Goal: Information Seeking & Learning: Compare options

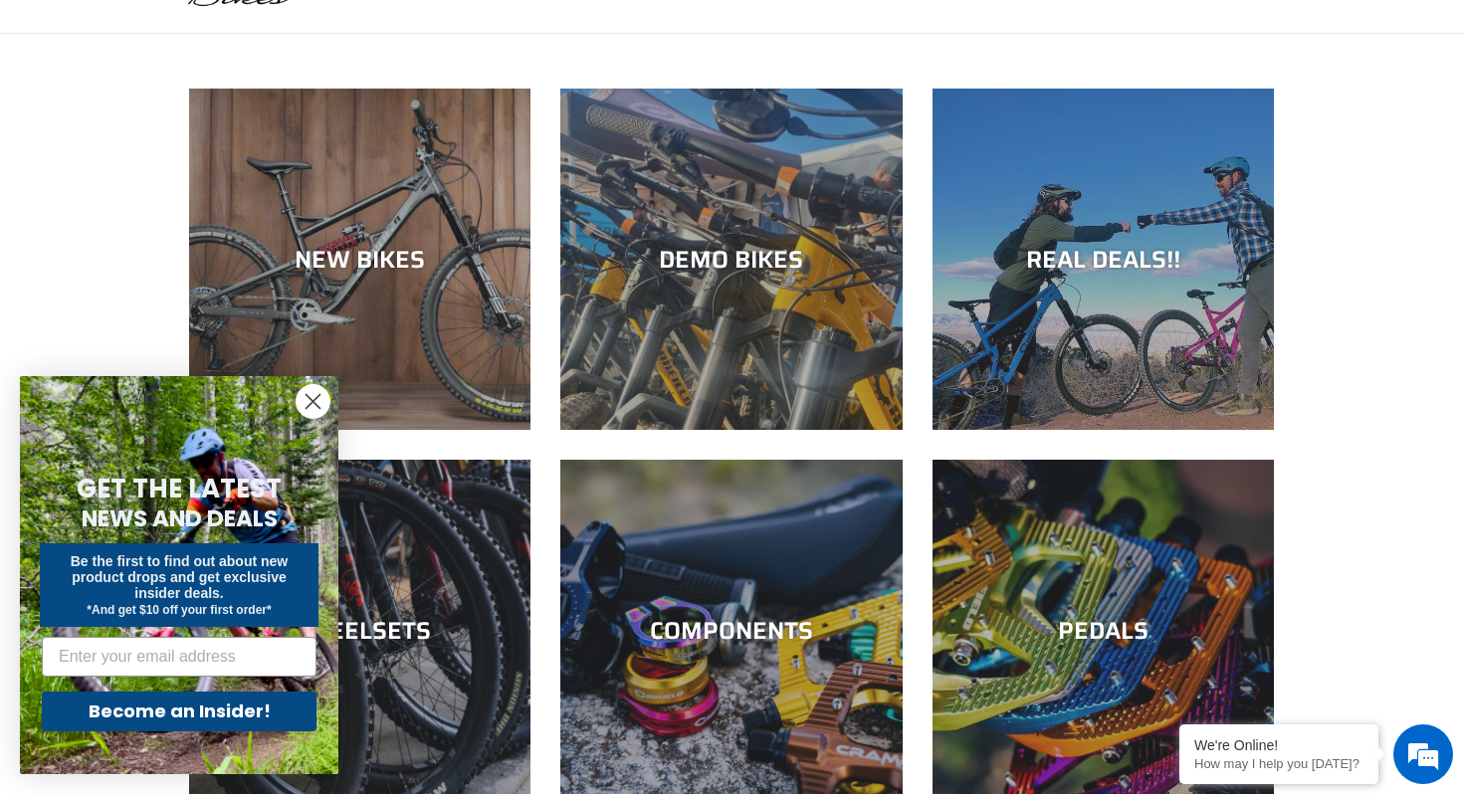
scroll to position [325, 0]
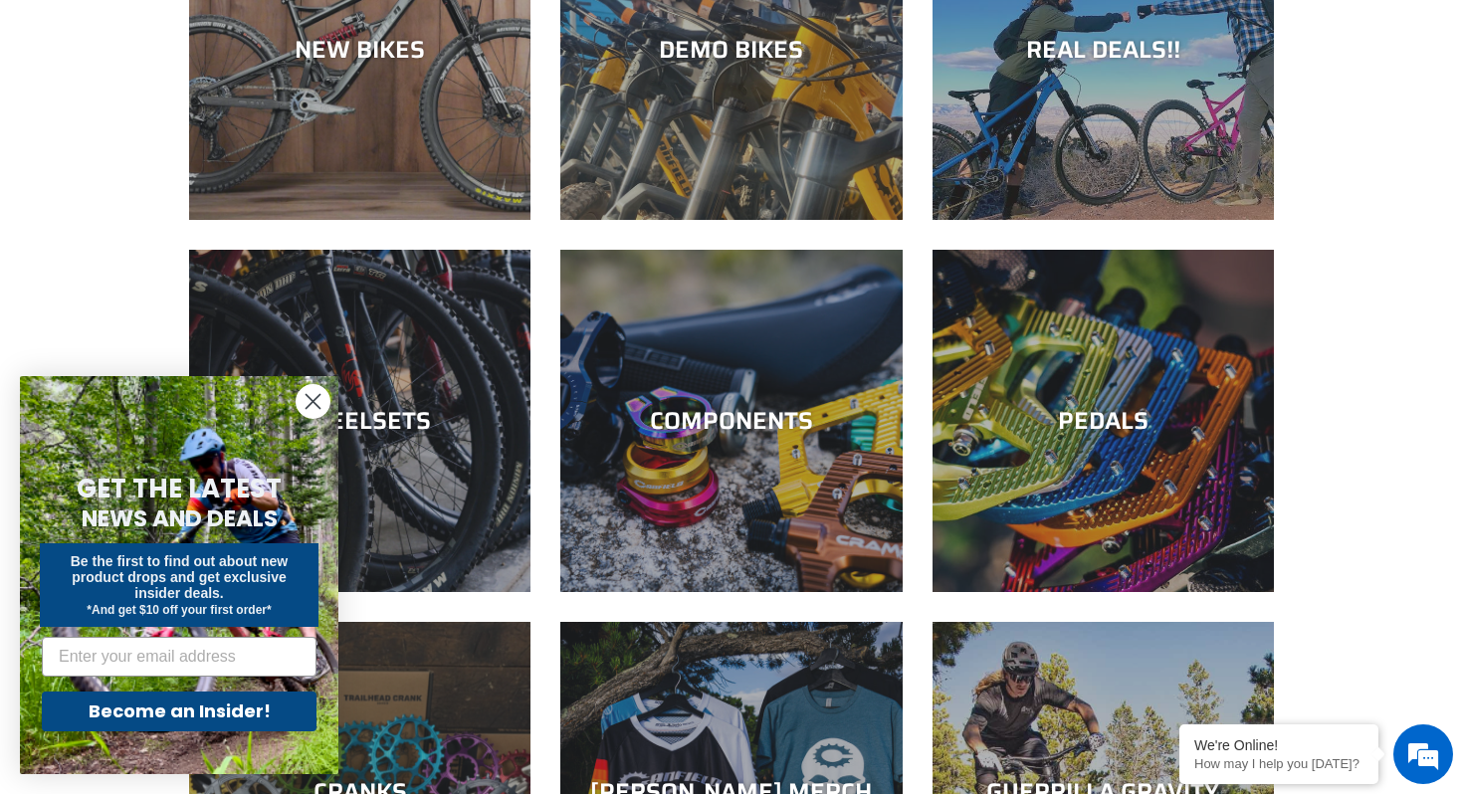
click at [315, 397] on circle "Close dialog" at bounding box center [313, 401] width 33 height 33
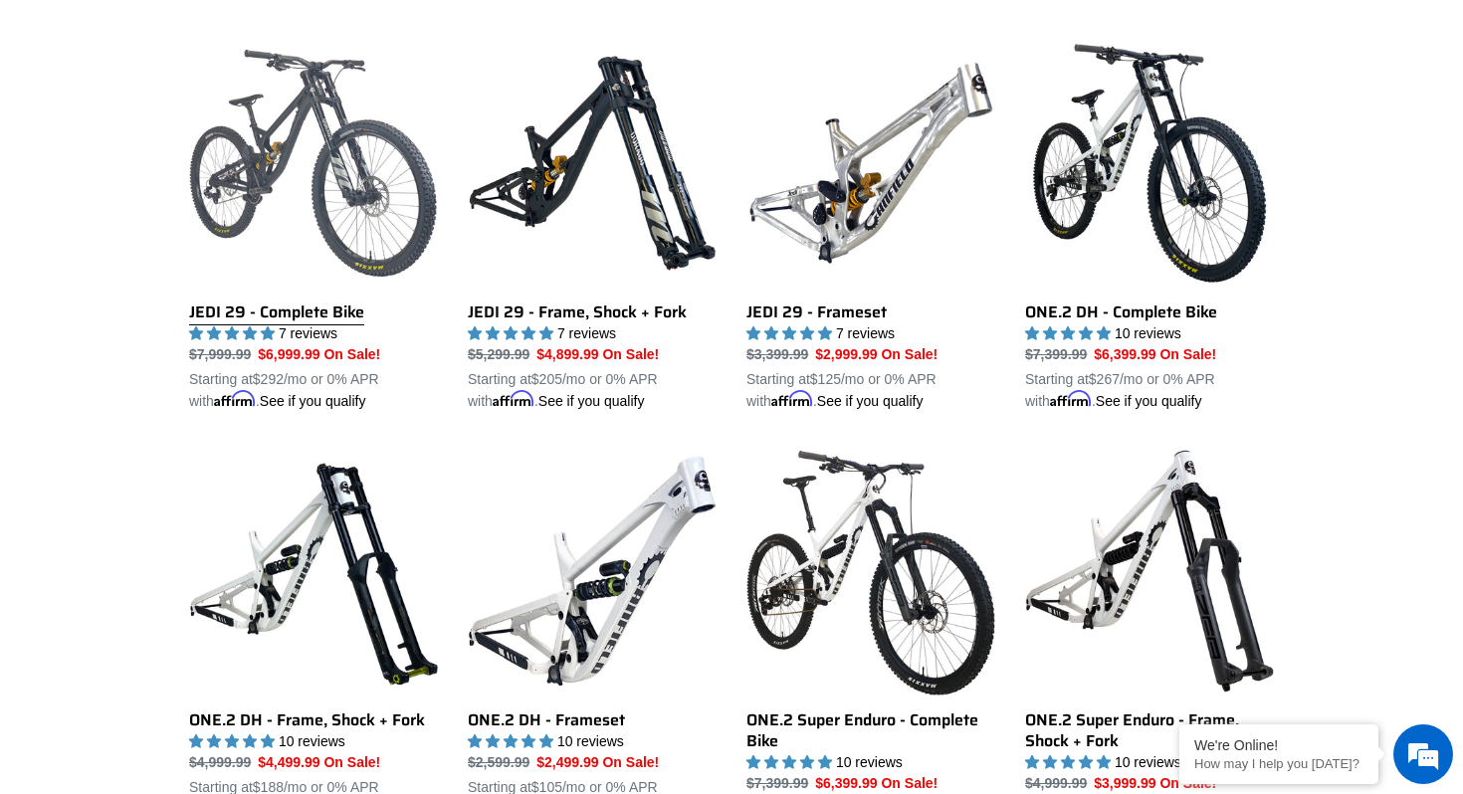
scroll to position [1344, 0]
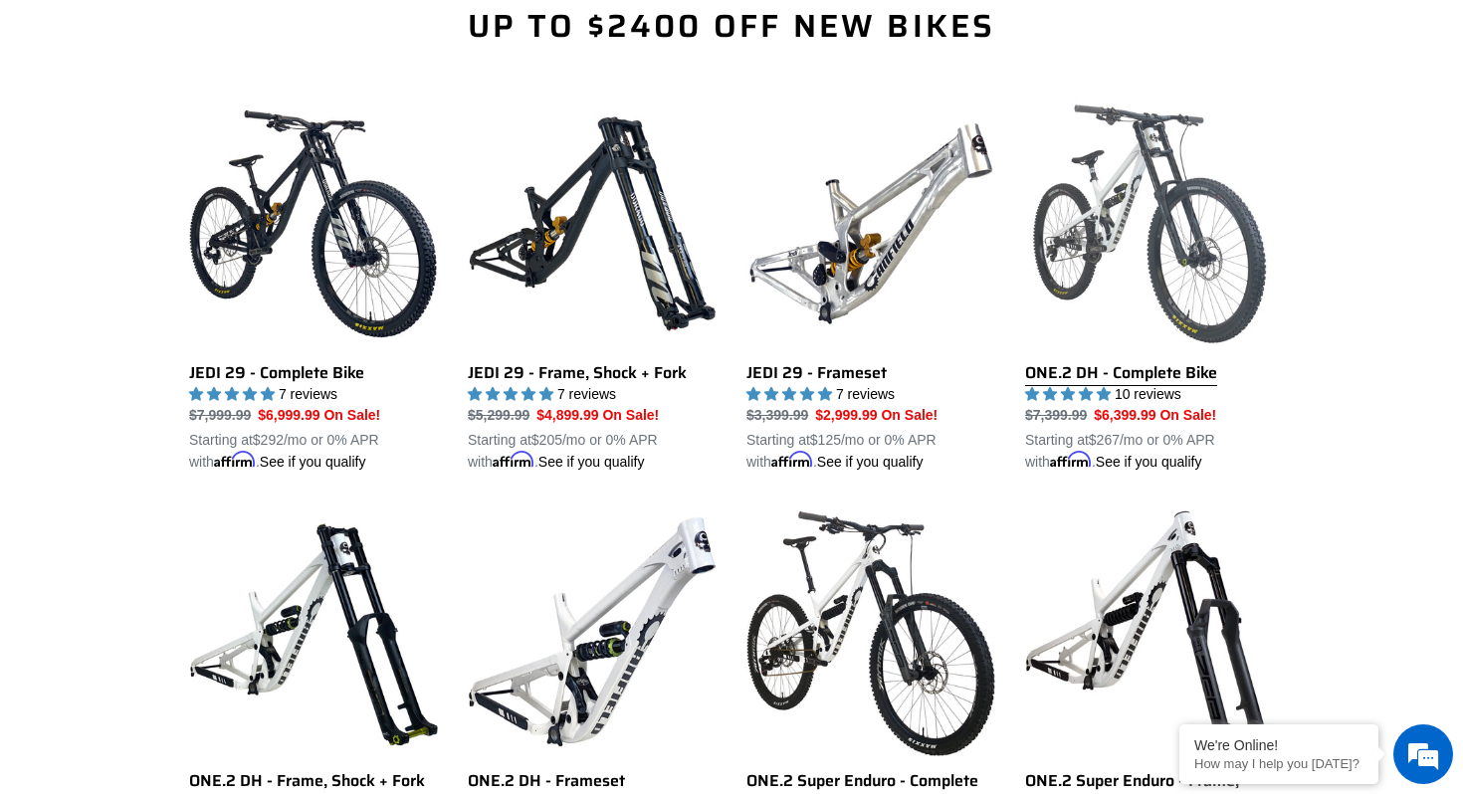
click at [1107, 339] on link "ONE.2 DH - Complete Bike" at bounding box center [1149, 286] width 249 height 373
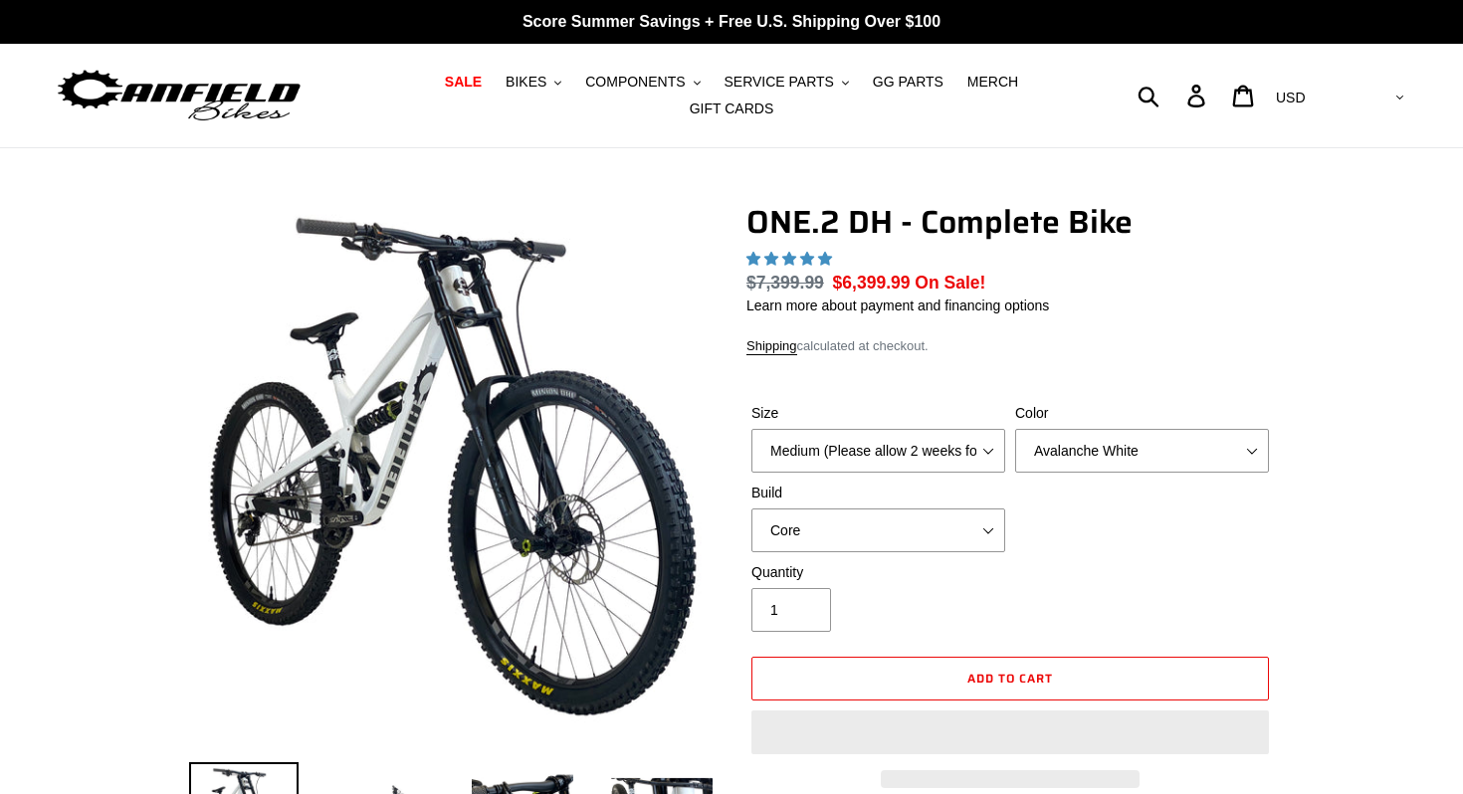
select select "highest-rating"
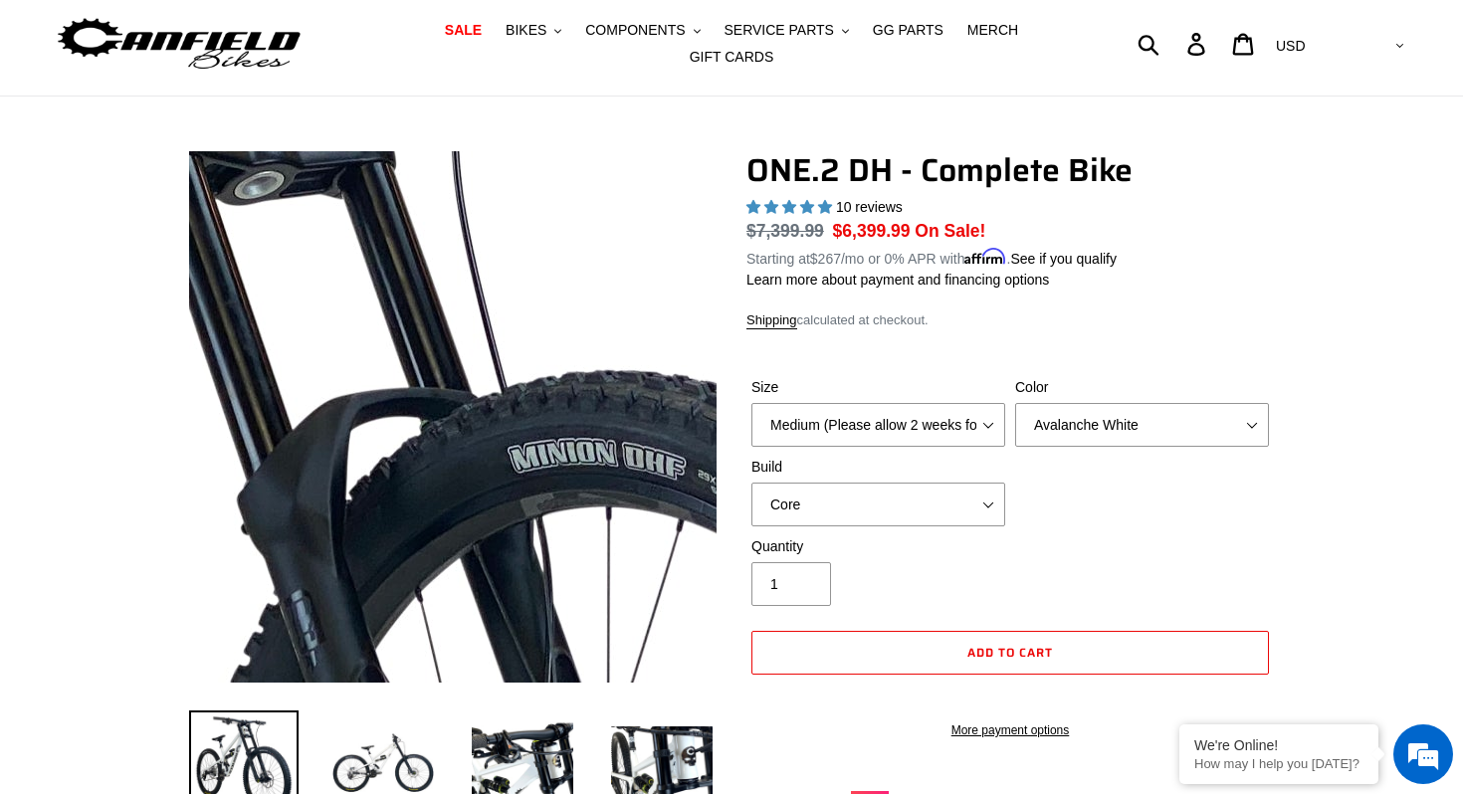
scroll to position [55, 0]
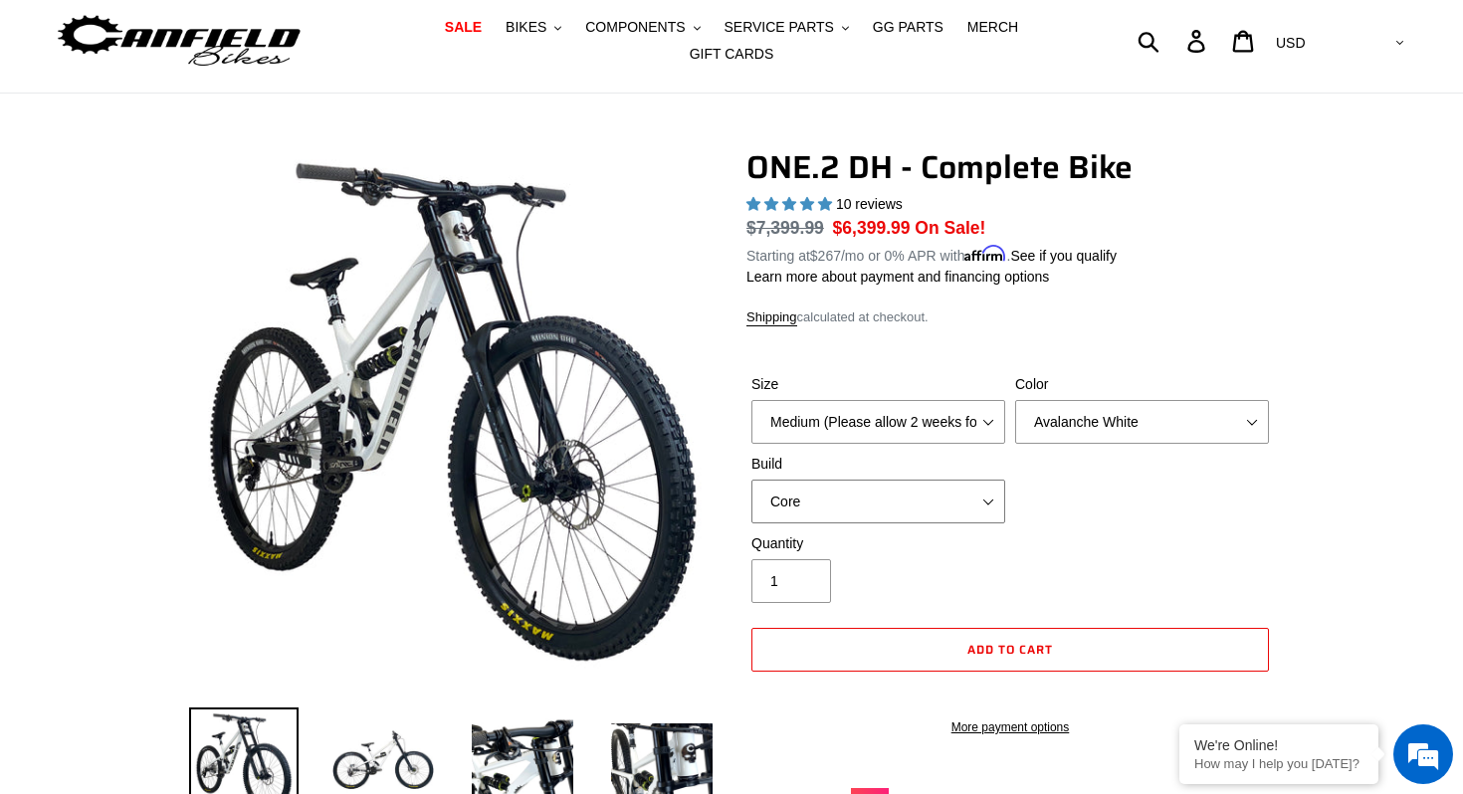
click at [890, 500] on select "Core Pro" at bounding box center [879, 502] width 254 height 44
click at [752, 480] on select "Core Pro" at bounding box center [879, 502] width 254 height 44
click at [860, 498] on select "Core Pro" at bounding box center [879, 502] width 254 height 44
select select "Core"
click at [752, 480] on select "Core Pro" at bounding box center [879, 502] width 254 height 44
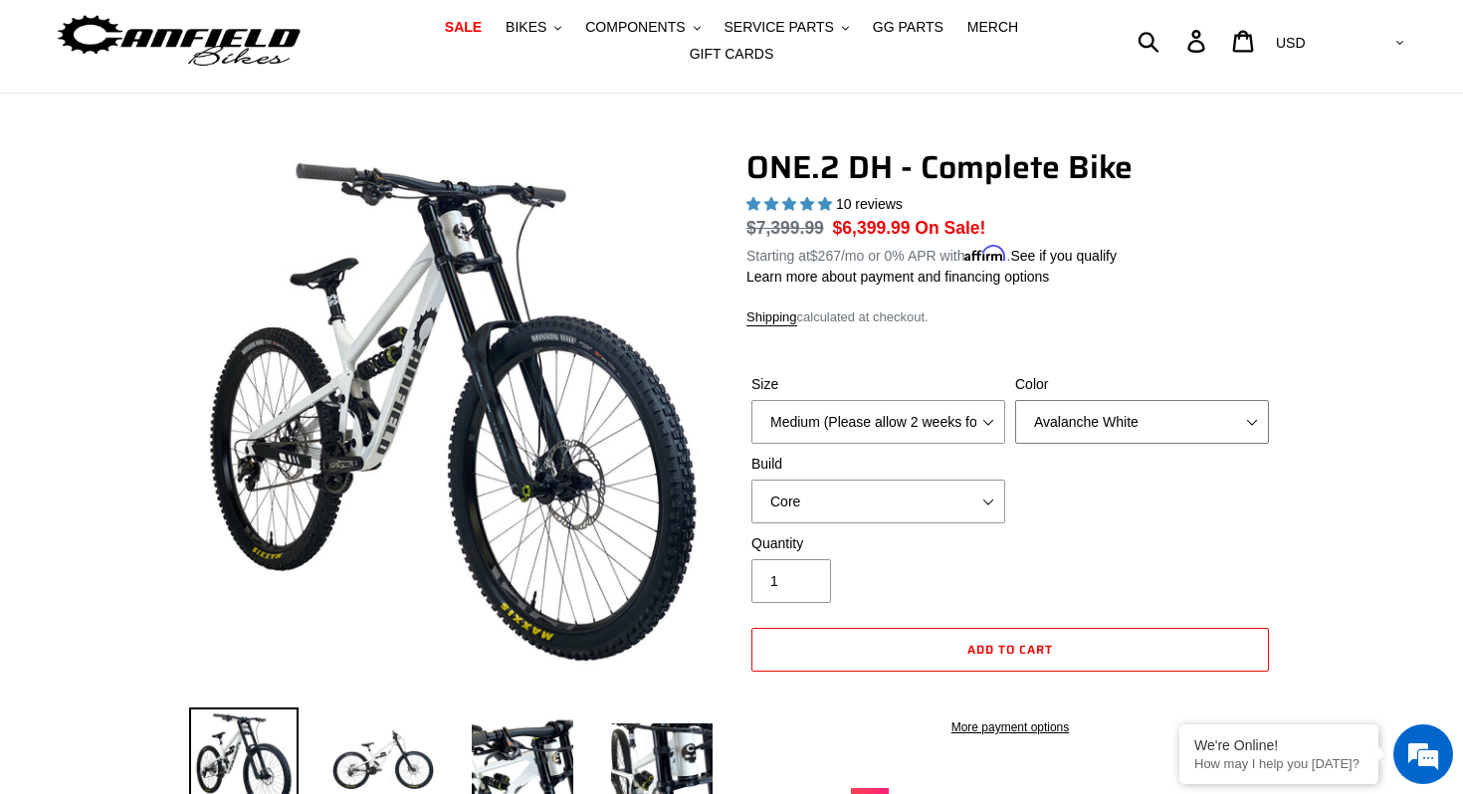
click at [1082, 415] on select "Avalanche White Bentonite Grey" at bounding box center [1142, 422] width 254 height 44
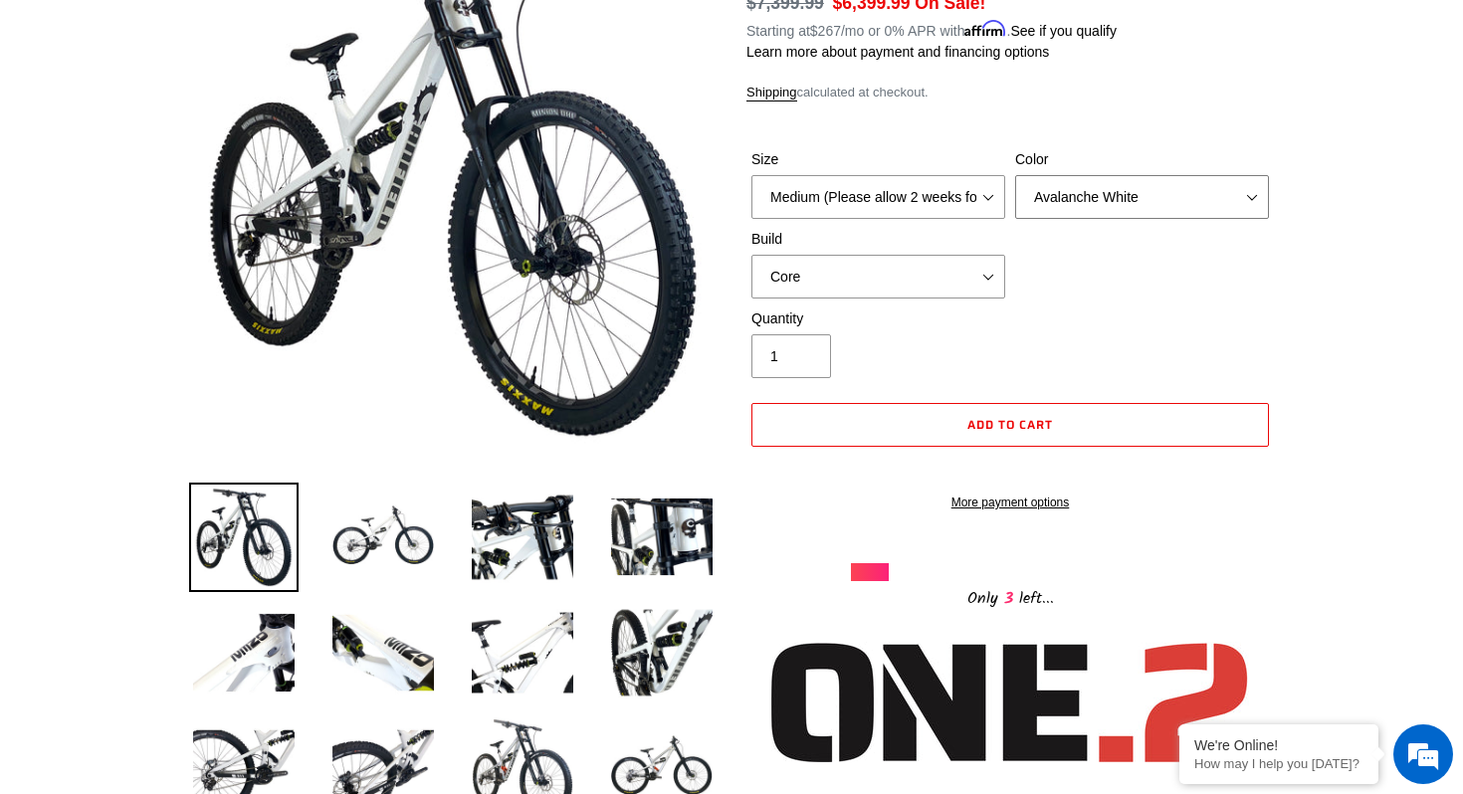
scroll to position [164, 0]
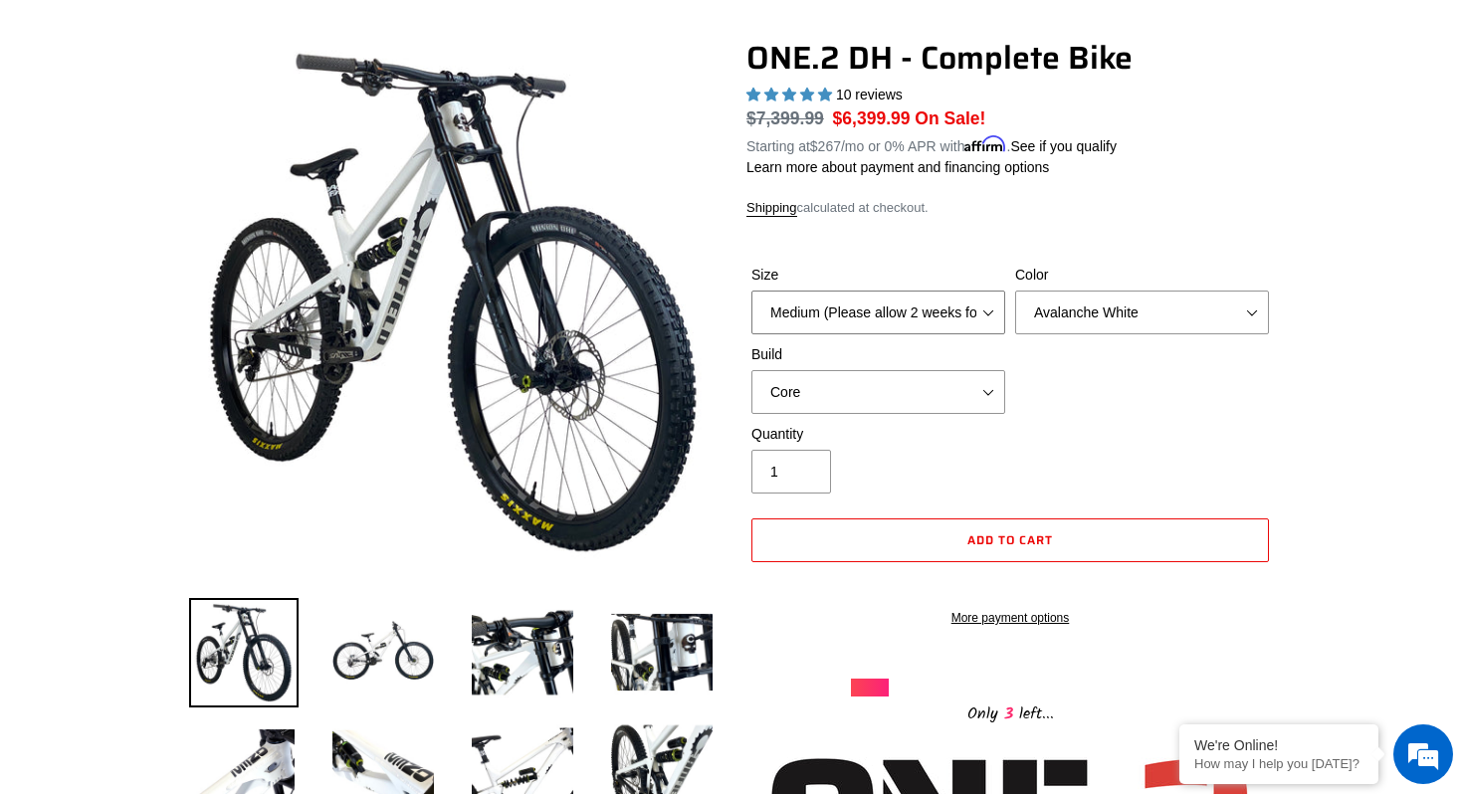
click at [871, 318] on select "Medium (Please allow 2 weeks for delivery) Large (Sold Out)" at bounding box center [879, 313] width 254 height 44
click at [752, 291] on select "Medium (Please allow 2 weeks for delivery) Large (Sold Out)" at bounding box center [879, 313] width 254 height 44
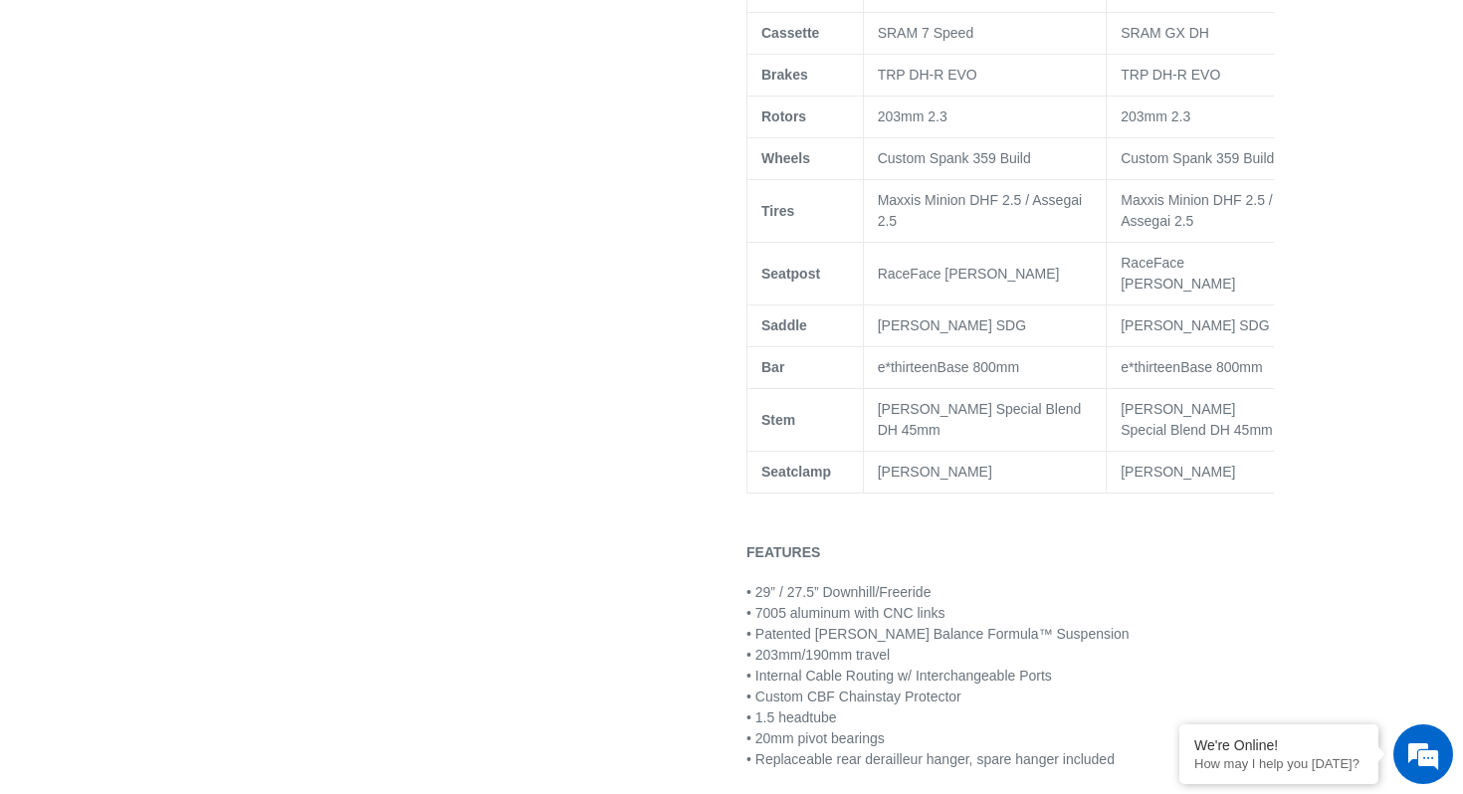
scroll to position [1685, 0]
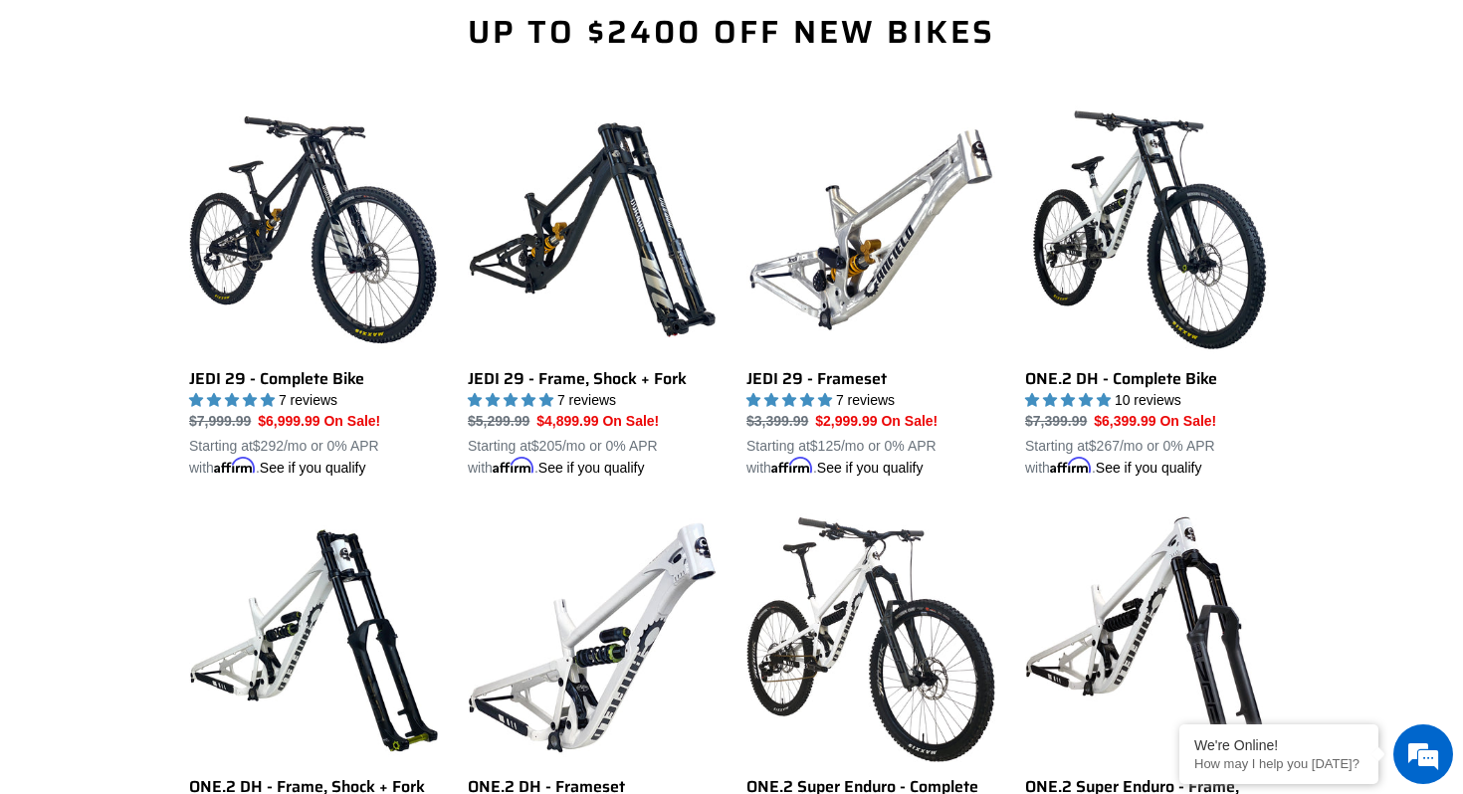
scroll to position [1331, 0]
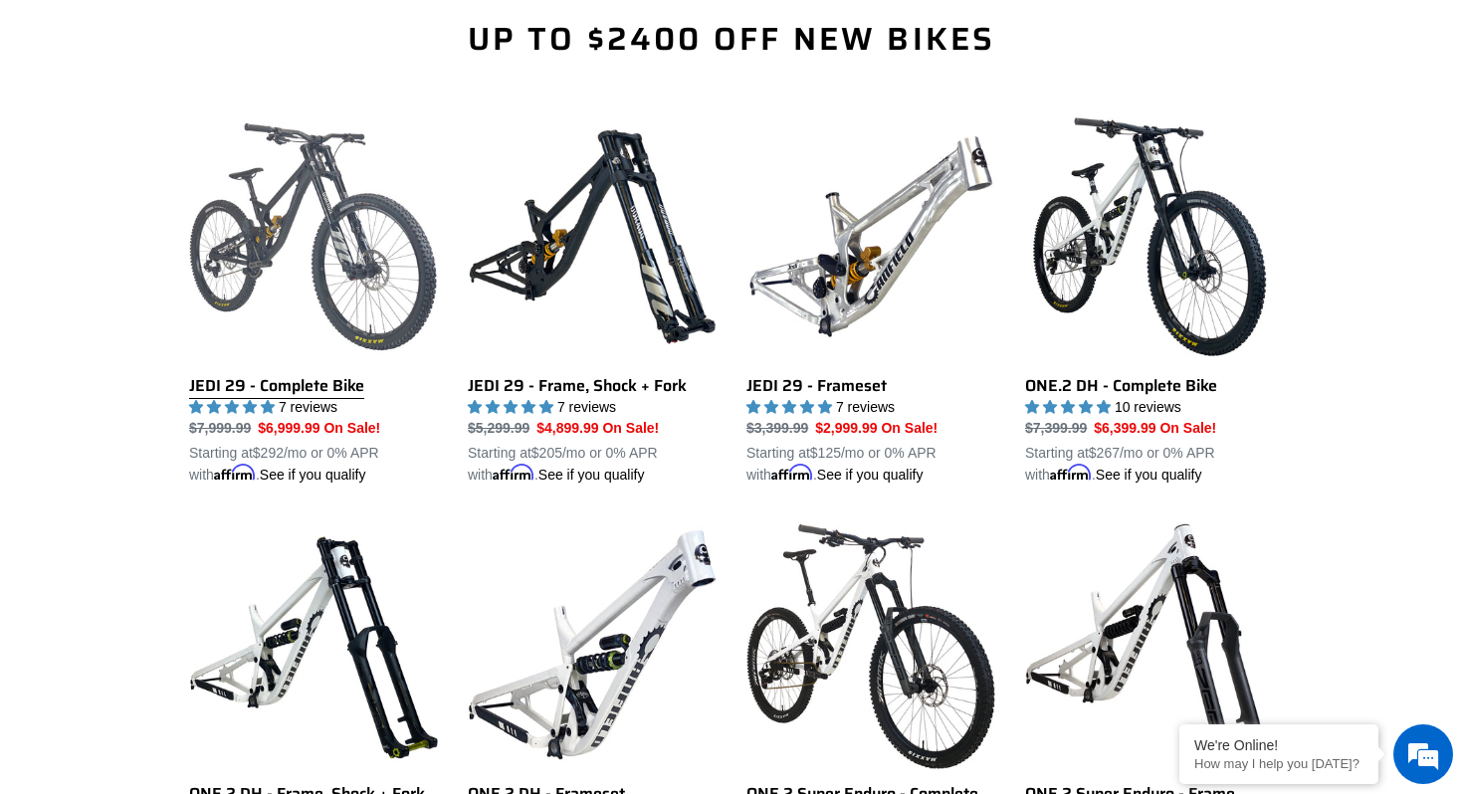
click at [289, 315] on link "JEDI 29 - Complete Bike" at bounding box center [313, 298] width 249 height 373
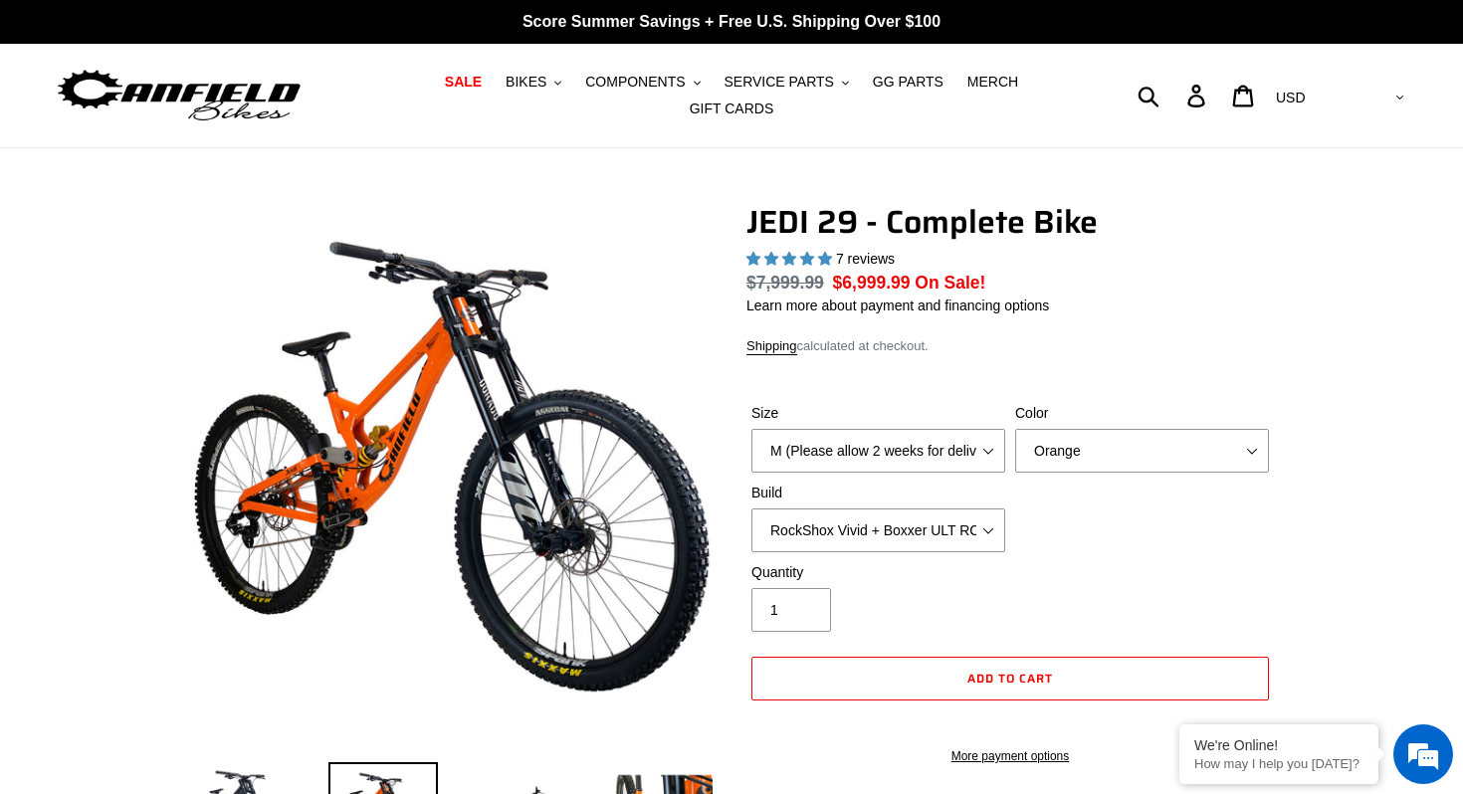
select select "highest-rating"
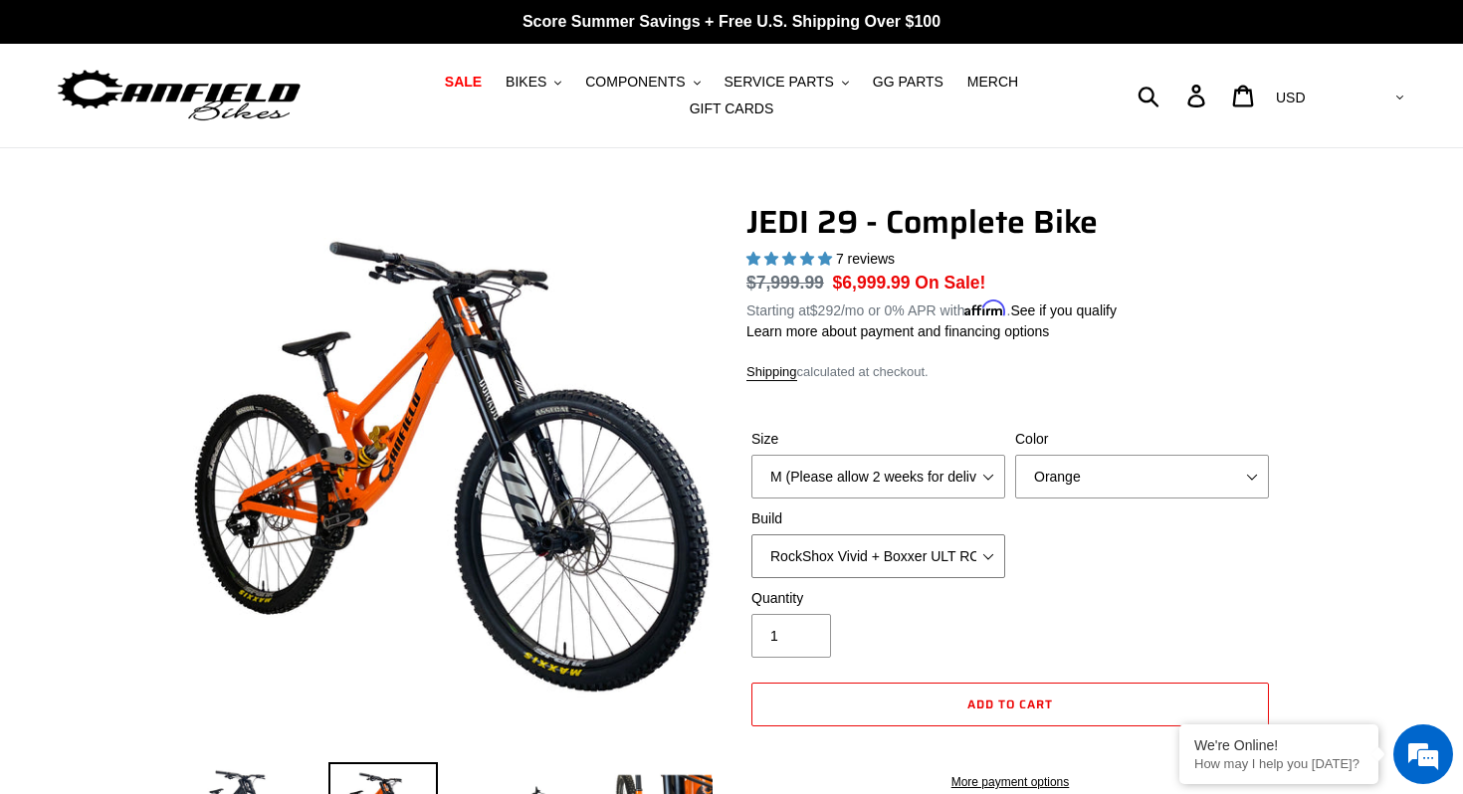
click at [842, 567] on select "RockShox Vivid + Boxxer ULT RC2 C3 200 + SRAM XO RockShox Vivid + Boxxer ULT RC…" at bounding box center [879, 557] width 254 height 44
select select "RockShox Vivid + Boxxer ULT RC2 C3 200 + Shimano"
click at [752, 535] on select "RockShox Vivid + Boxxer ULT RC2 C3 200 + SRAM XO RockShox Vivid + Boxxer ULT RC…" at bounding box center [879, 557] width 254 height 44
click at [1081, 482] on select "Orange Stealth Black Raw" at bounding box center [1142, 477] width 254 height 44
select select "Raw"
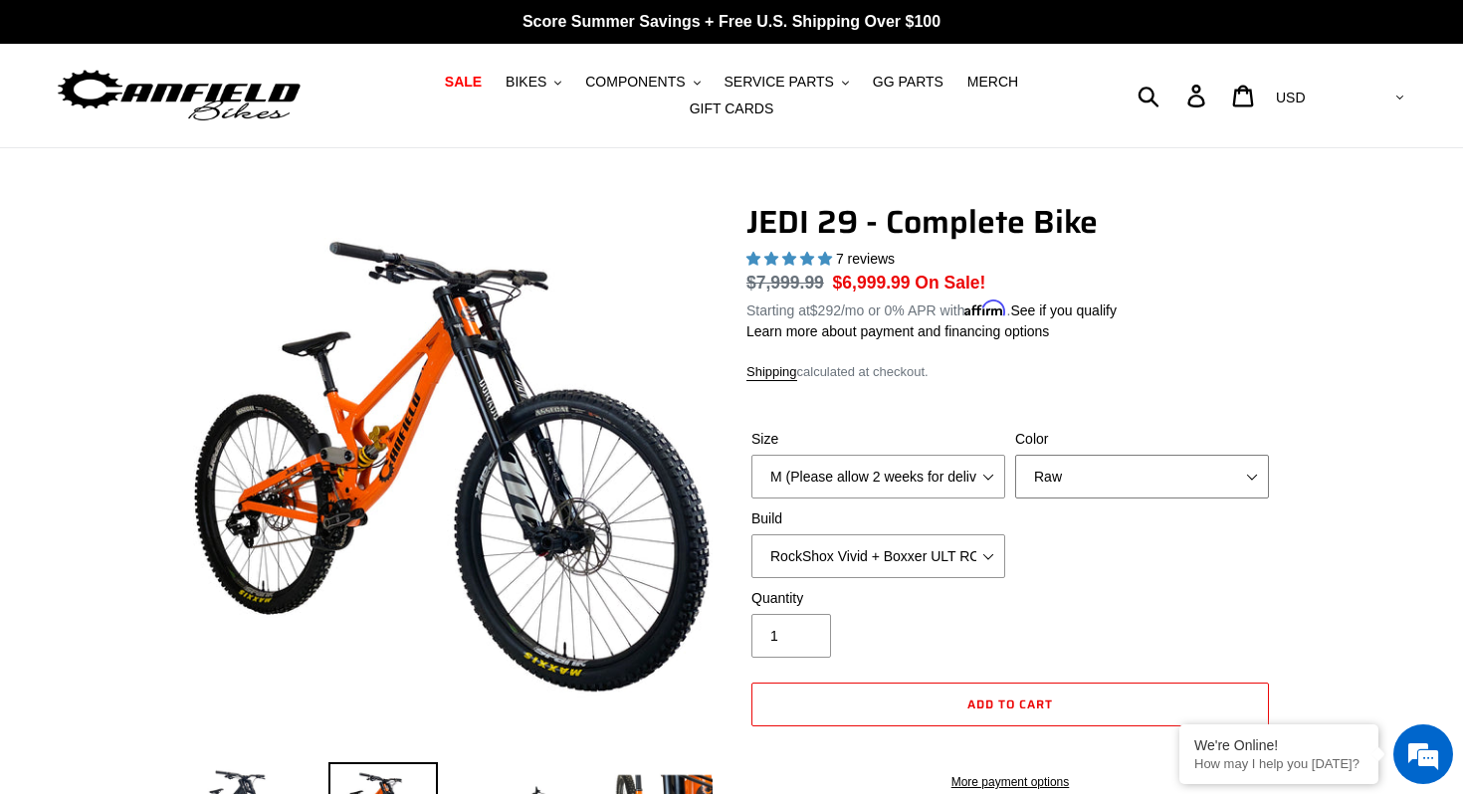
click at [1015, 455] on select "Orange Stealth Black Raw" at bounding box center [1142, 477] width 254 height 44
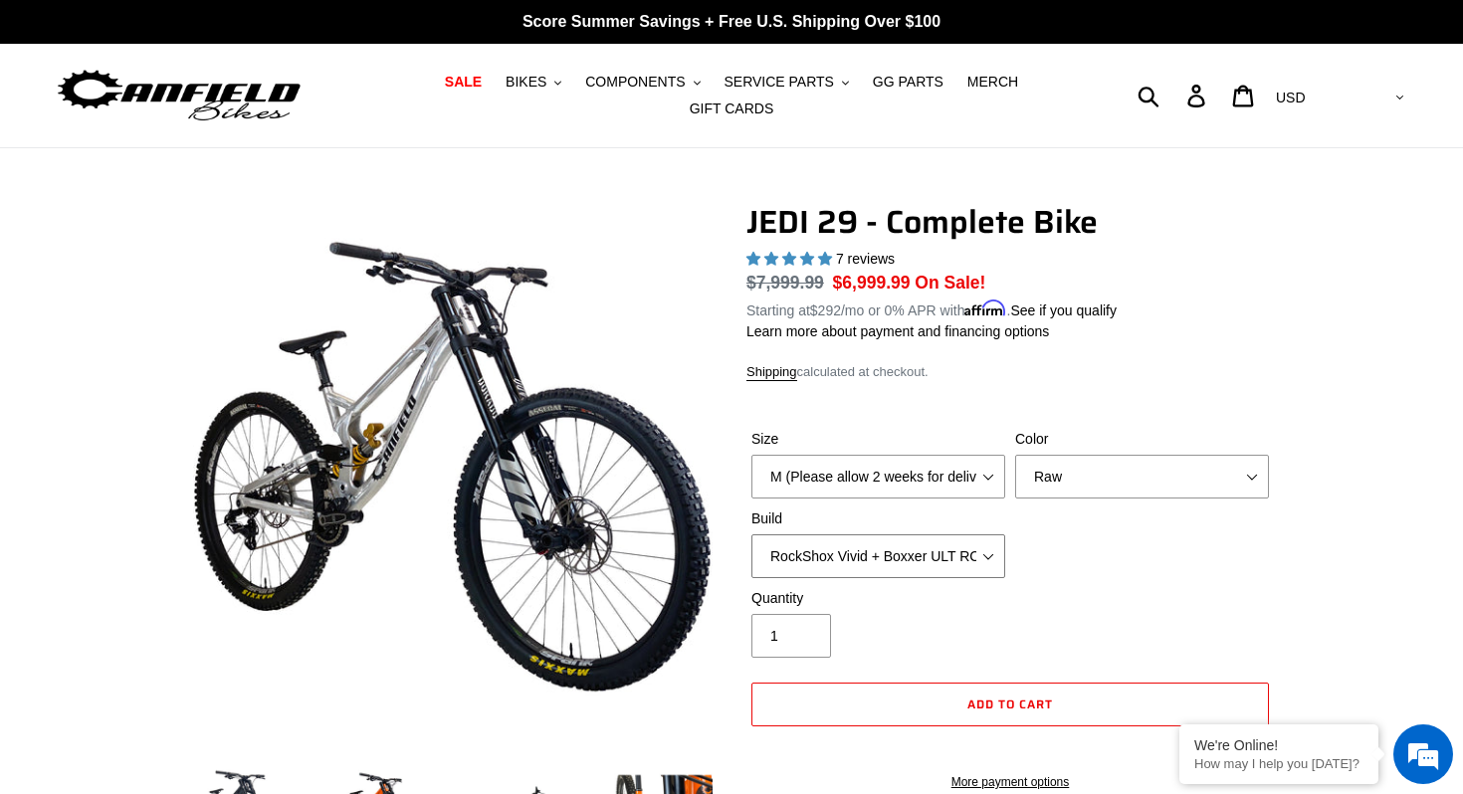
click at [829, 557] on select "RockShox Vivid + Boxxer ULT RC2 C3 200 + SRAM XO RockShox Vivid + Boxxer ULT RC…" at bounding box center [879, 557] width 254 height 44
click at [752, 535] on select "RockShox Vivid + Boxxer ULT RC2 C3 200 + SRAM XO RockShox Vivid + Boxxer ULT RC…" at bounding box center [879, 557] width 254 height 44
click at [831, 555] on select "RockShox Vivid + Boxxer ULT RC2 C3 200 + SRAM XO RockShox Vivid + Boxxer ULT RC…" at bounding box center [879, 557] width 254 height 44
select select "RockShox Vivid + Boxxer ULT RC2 C3 200 + SRAM XO"
click at [752, 535] on select "RockShox Vivid + Boxxer ULT RC2 C3 200 + SRAM XO RockShox Vivid + Boxxer ULT RC…" at bounding box center [879, 557] width 254 height 44
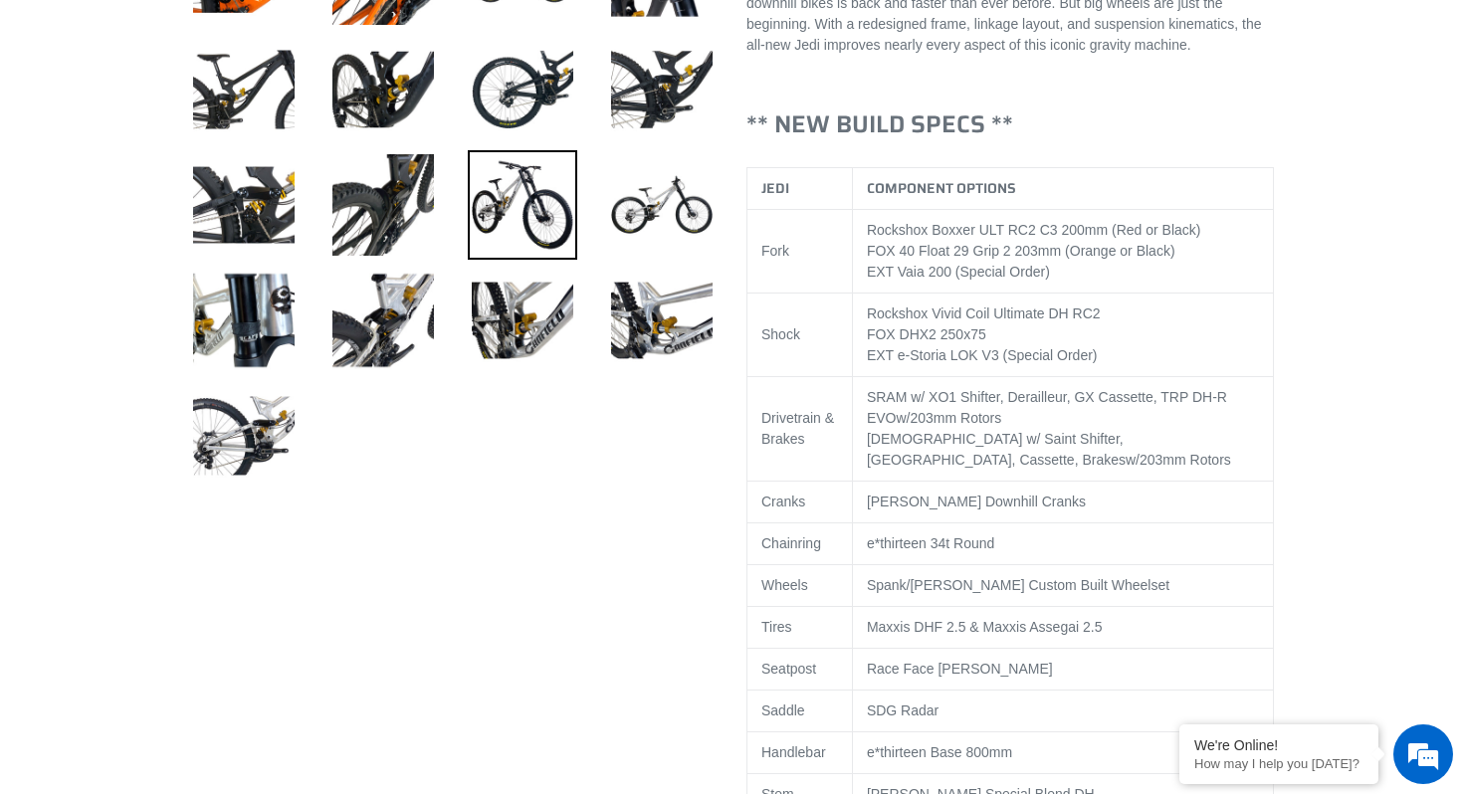
scroll to position [1083, 0]
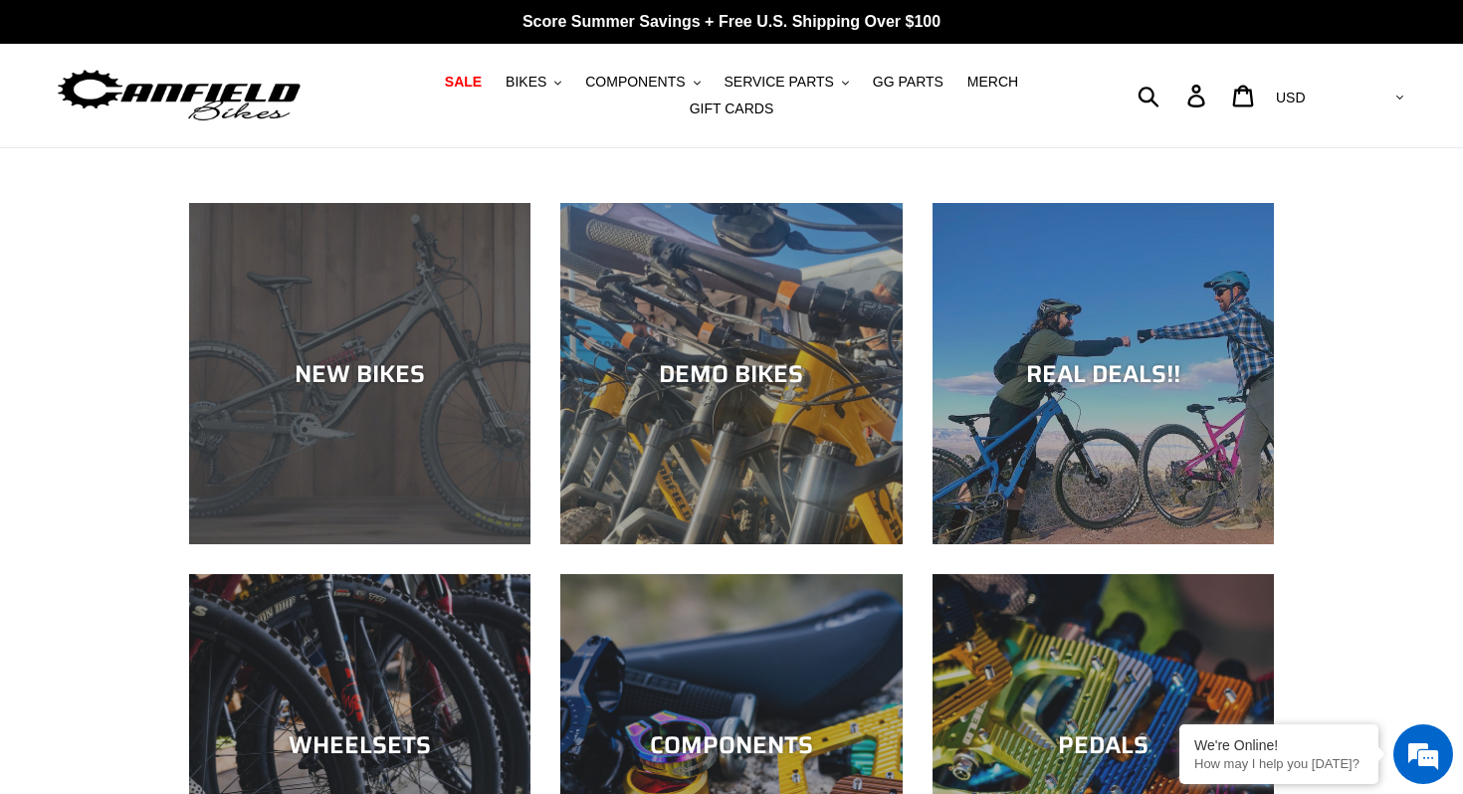
click at [400, 371] on div "NEW BIKES" at bounding box center [359, 373] width 341 height 29
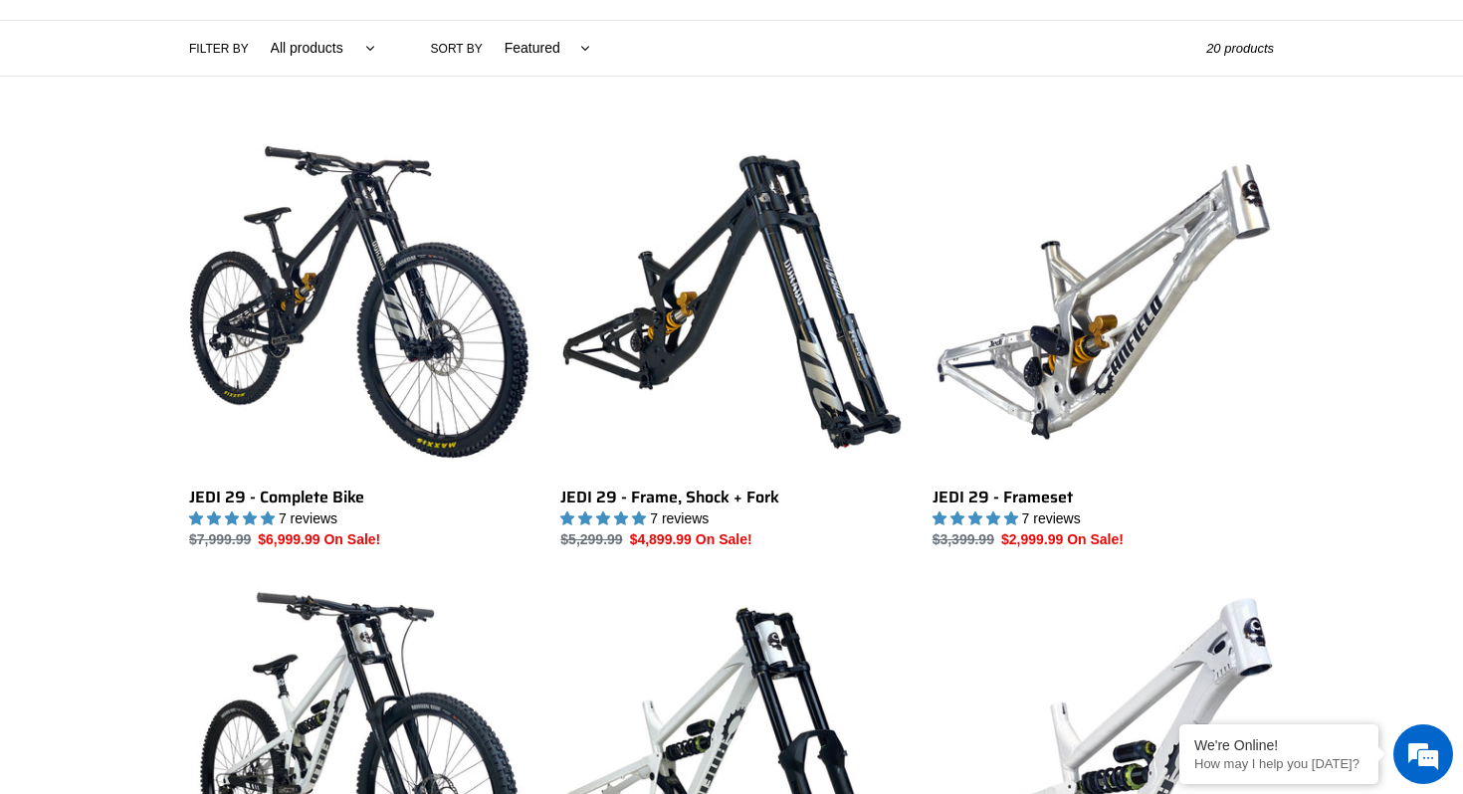
scroll to position [521, 0]
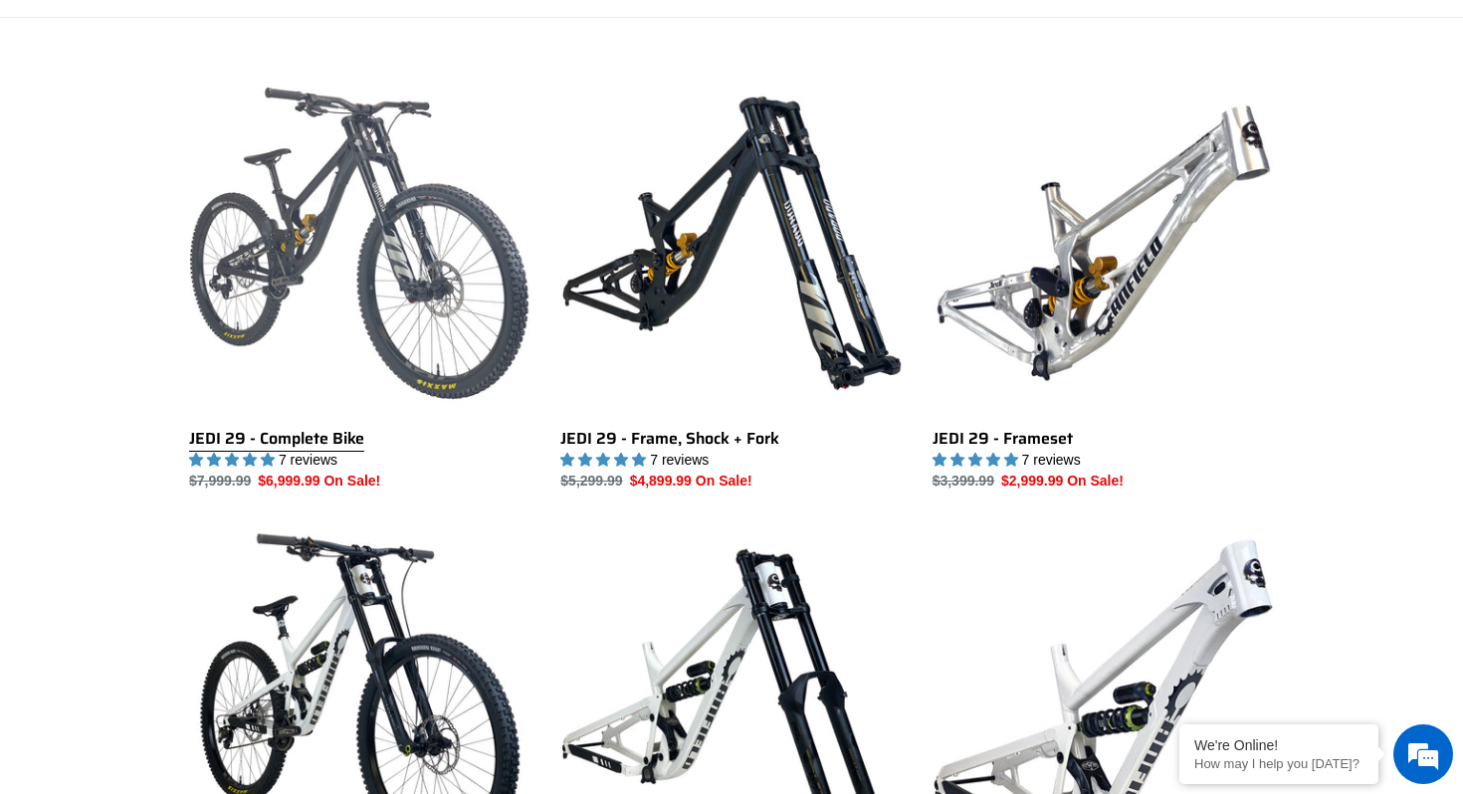
click at [452, 325] on link "JEDI 29 - Complete Bike" at bounding box center [359, 282] width 341 height 419
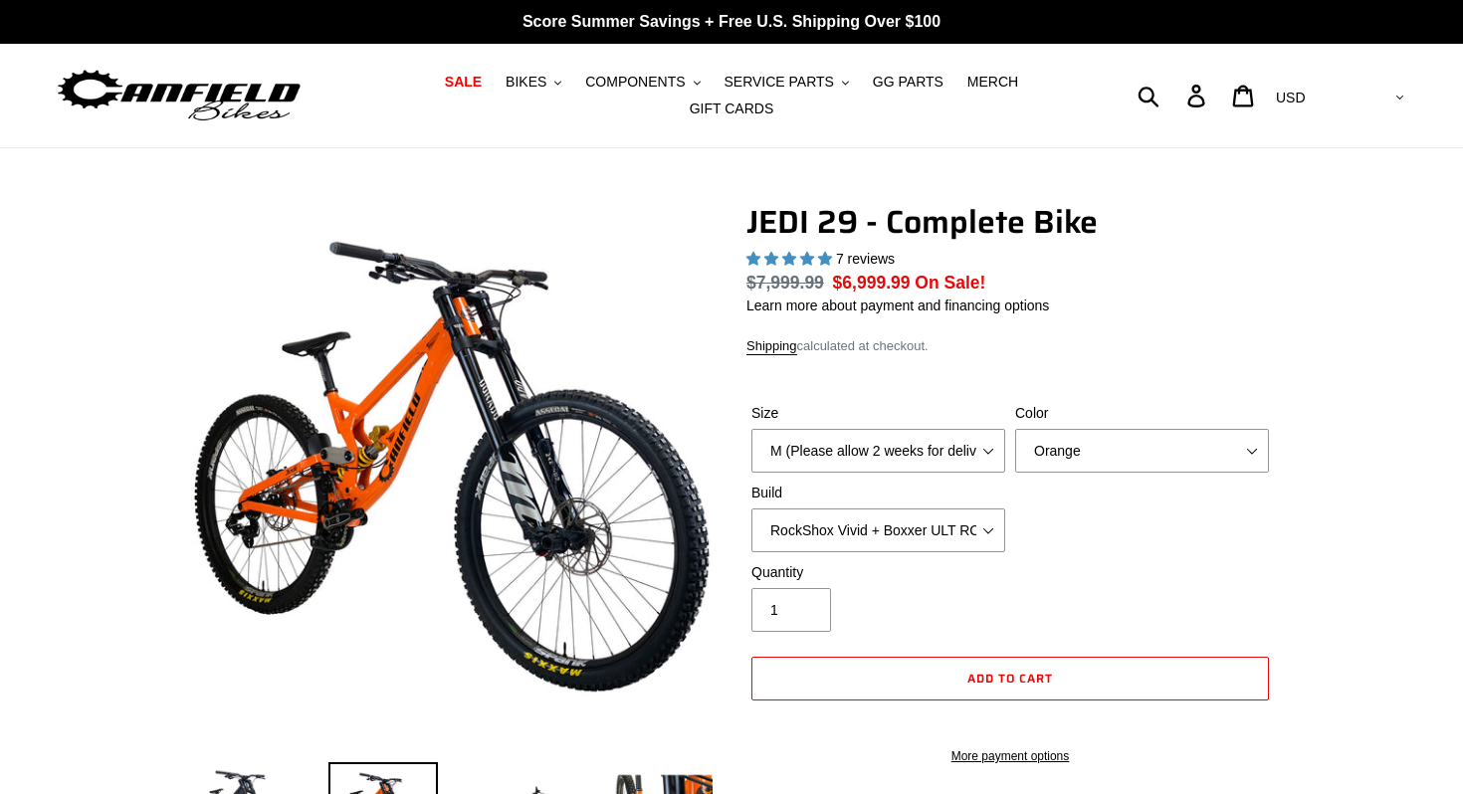
select select "highest-rating"
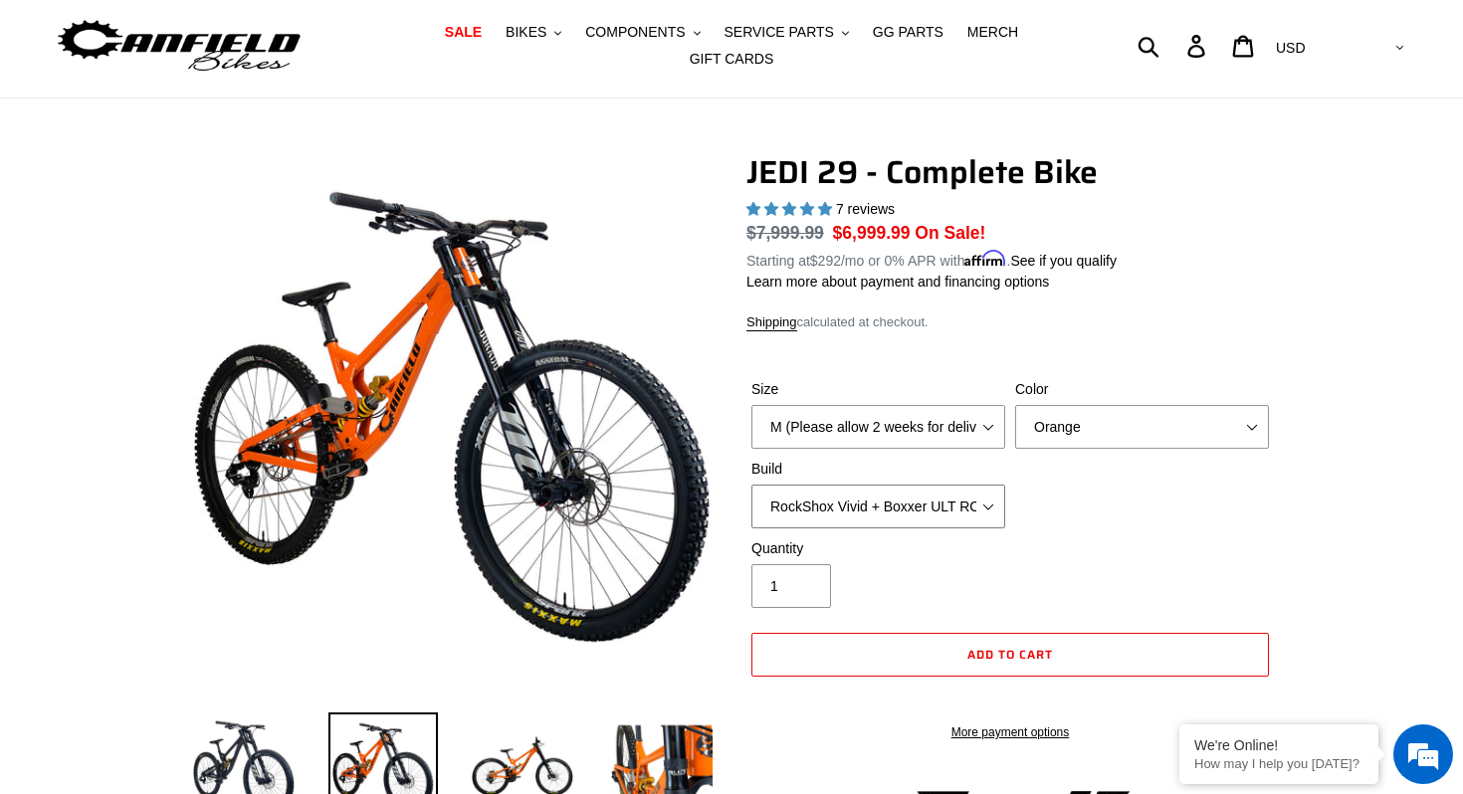
click at [814, 507] on select "RockShox Vivid + Boxxer ULT RC2 C3 200 + SRAM XO RockShox Vivid + Boxxer ULT RC…" at bounding box center [879, 507] width 254 height 44
